Goal: Information Seeking & Learning: Learn about a topic

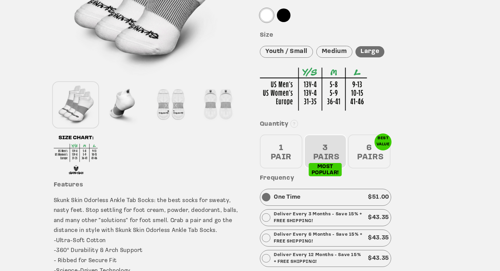
click at [281, 148] on div "1 PAIR" at bounding box center [281, 152] width 42 height 34
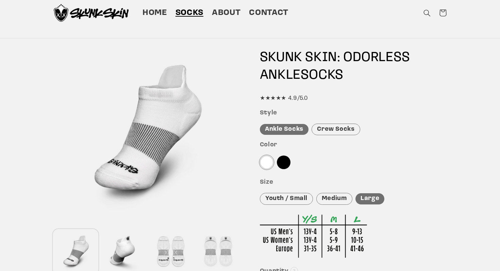
scroll to position [13, 0]
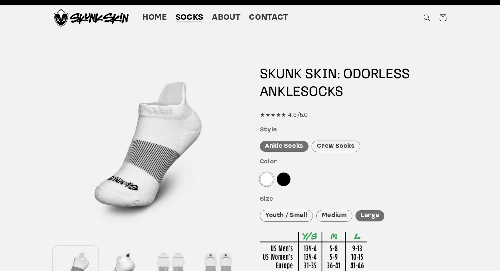
click at [304, 113] on div "★★★★★ 4.9/5.0" at bounding box center [353, 115] width 187 height 10
click at [297, 117] on div "★★★★★ 4.9/5.0" at bounding box center [353, 115] width 187 height 10
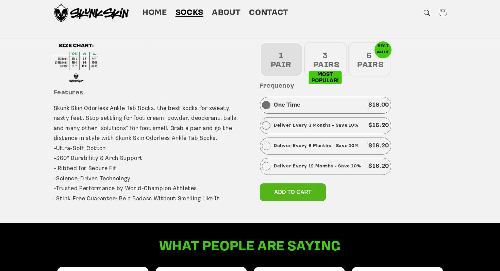
scroll to position [0, 0]
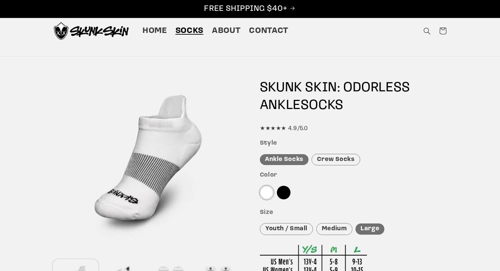
click at [282, 126] on div "★★★★★ 4.9/5.0" at bounding box center [353, 129] width 187 height 10
click at [283, 124] on div "★★★★★ 4.9/5.0" at bounding box center [353, 129] width 187 height 10
click at [286, 125] on div "★★★★★ 4.9/5.0" at bounding box center [353, 129] width 187 height 10
click at [220, 29] on span "About" at bounding box center [226, 31] width 29 height 11
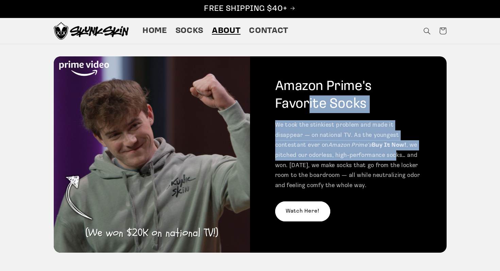
drag, startPoint x: 302, startPoint y: 95, endPoint x: 378, endPoint y: 178, distance: 113.5
click at [378, 178] on div "Amazon Prime's Favorite Socks We took the stinkiest problem and made it disappe…" at bounding box center [348, 154] width 196 height 196
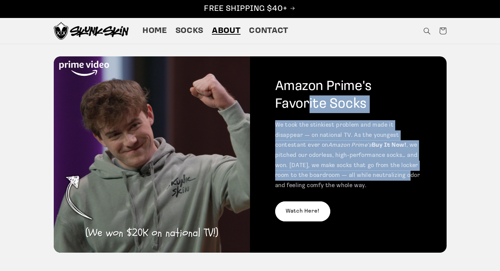
drag, startPoint x: 378, startPoint y: 186, endPoint x: 301, endPoint y: 96, distance: 118.6
click at [301, 96] on div "Amazon Prime's Favorite Socks We took the stinkiest problem and made it disappe…" at bounding box center [348, 154] width 196 height 196
click at [301, 96] on h2 "Amazon Prime's Favorite Socks" at bounding box center [348, 95] width 147 height 35
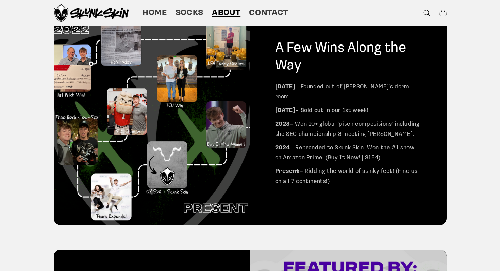
scroll to position [467, 0]
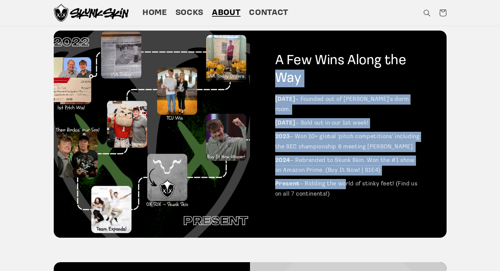
drag, startPoint x: 300, startPoint y: 59, endPoint x: 342, endPoint y: 177, distance: 124.5
click at [342, 177] on div "A Few Wins Along the Way [DATE] – Founded out of [PERSON_NAME]'s dorm room. [DA…" at bounding box center [348, 134] width 196 height 207
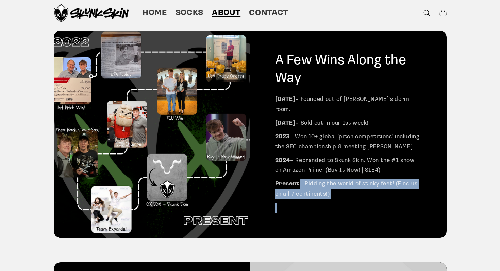
drag, startPoint x: 341, startPoint y: 186, endPoint x: 305, endPoint y: 47, distance: 143.9
click at [305, 47] on div "A Few Wins Along the Way [DATE] – Founded out of [PERSON_NAME]'s dorm room. [DA…" at bounding box center [348, 134] width 196 height 207
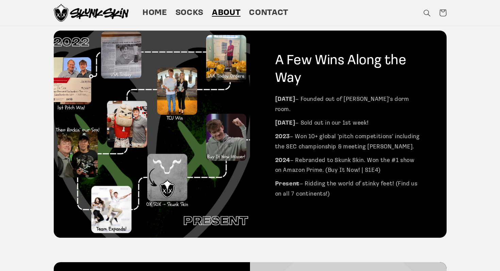
click at [305, 65] on h2 "A Few Wins Along the Way" at bounding box center [348, 69] width 147 height 35
drag, startPoint x: 296, startPoint y: 58, endPoint x: 333, endPoint y: 179, distance: 127.1
click at [333, 179] on div "A Few Wins Along the Way [DATE] – Founded out of [PERSON_NAME]'s dorm room. [DA…" at bounding box center [348, 134] width 196 height 207
drag, startPoint x: 331, startPoint y: 189, endPoint x: 293, endPoint y: 65, distance: 129.4
click at [293, 65] on div "A Few Wins Along the Way [DATE] – Founded out of [PERSON_NAME]'s dorm room. [DA…" at bounding box center [348, 134] width 196 height 207
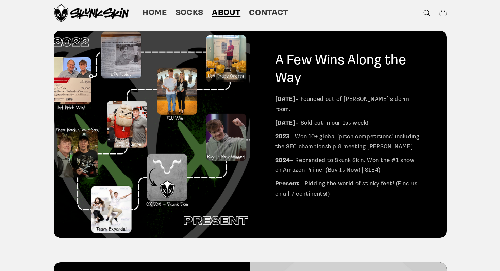
click at [293, 65] on h2 "A Few Wins Along the Way" at bounding box center [348, 69] width 147 height 35
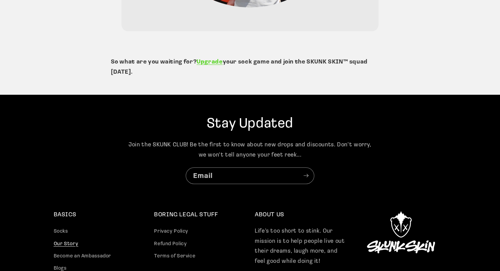
scroll to position [1730, 0]
